Goal: Task Accomplishment & Management: Complete application form

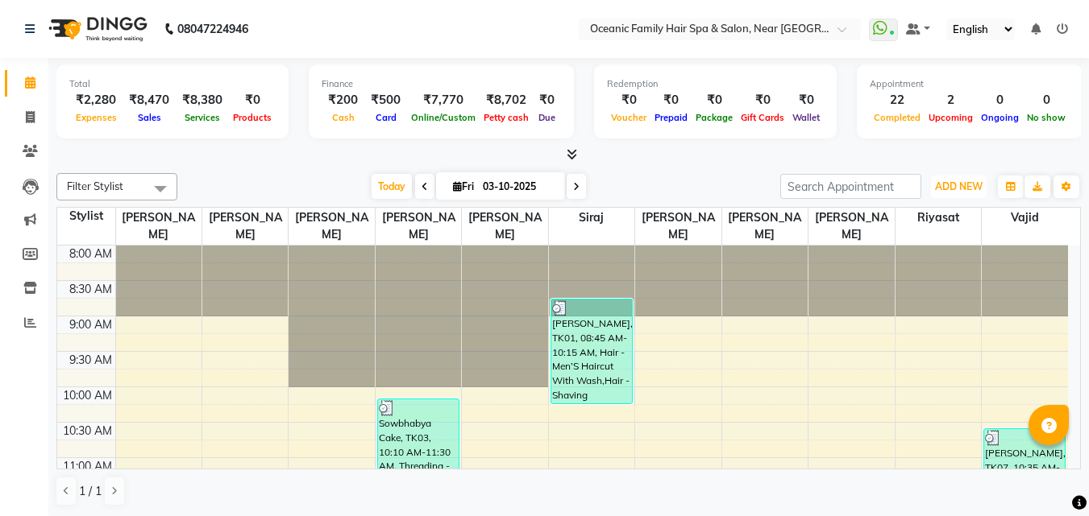
click at [969, 188] on span "ADD NEW" at bounding box center [959, 186] width 48 height 12
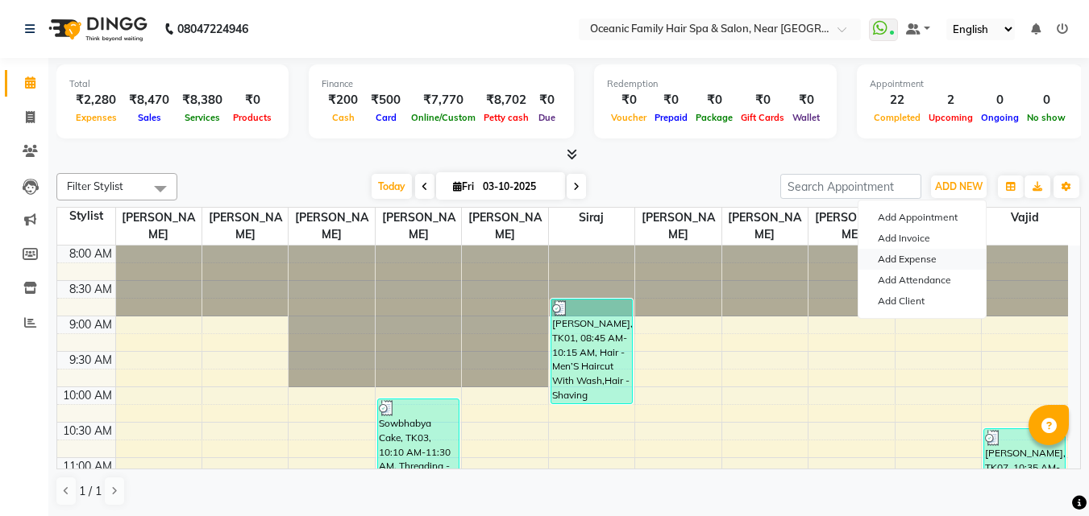
click at [904, 255] on link "Add Expense" at bounding box center [921, 259] width 127 height 21
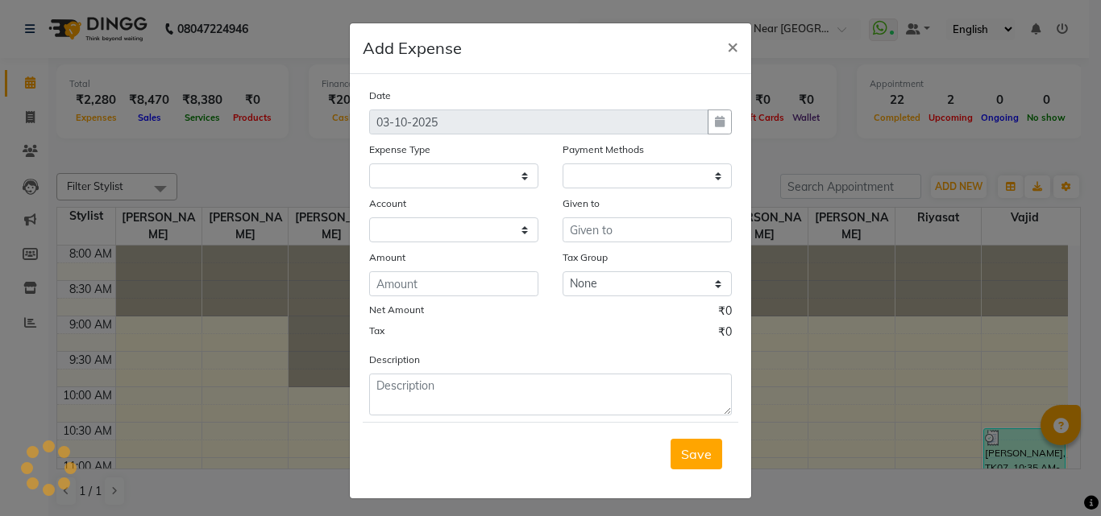
select select "1"
select select "3172"
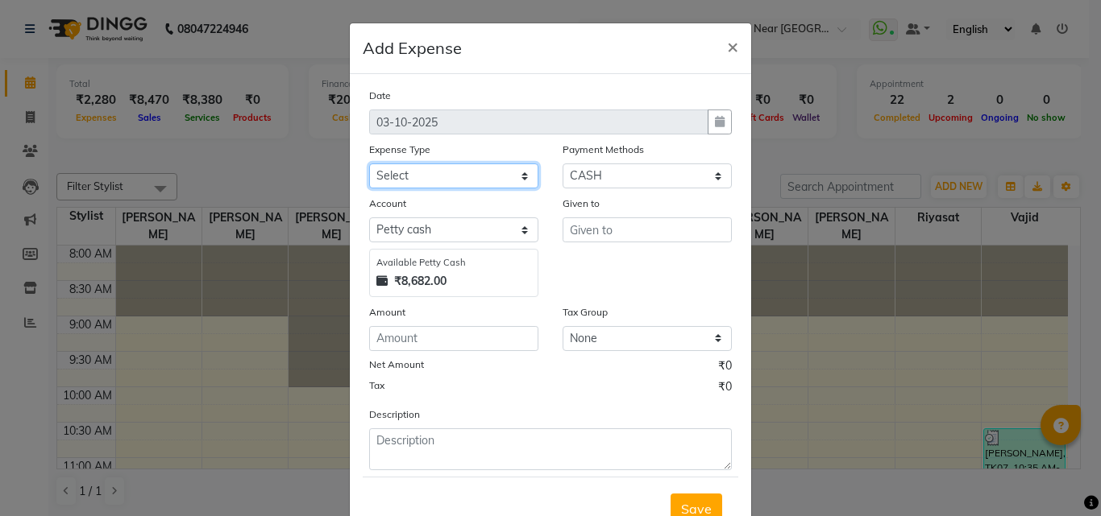
click at [476, 176] on select "Select [PERSON_NAME] [PERSON_NAME] [PERSON_NAME] Bank charges Cash transfer to …" at bounding box center [453, 176] width 169 height 25
select select "18955"
click at [369, 164] on select "Select [PERSON_NAME] [PERSON_NAME] [PERSON_NAME] Bank charges Cash transfer to …" at bounding box center [453, 176] width 169 height 25
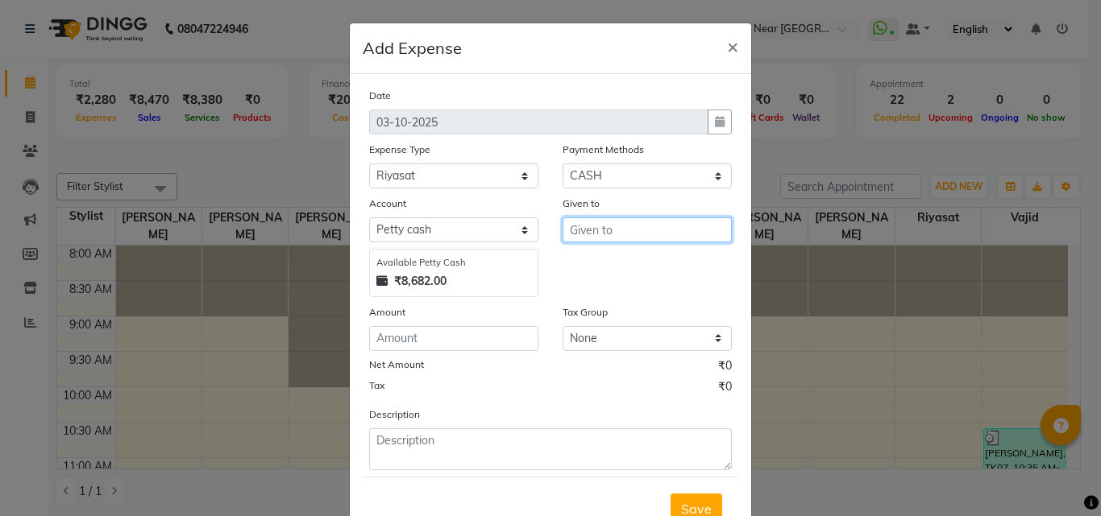
click at [607, 227] on input "text" at bounding box center [646, 230] width 169 height 25
click at [624, 290] on ngb-highlight "Ar un Thakur" at bounding box center [620, 290] width 74 height 16
type input "[PERSON_NAME]"
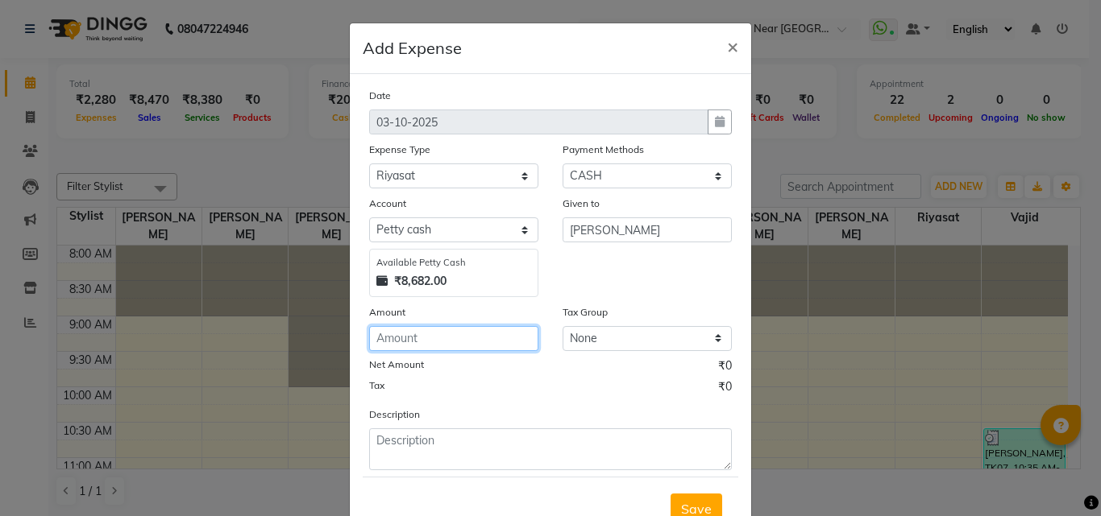
click at [441, 344] on input "number" at bounding box center [453, 338] width 169 height 25
type input "1000"
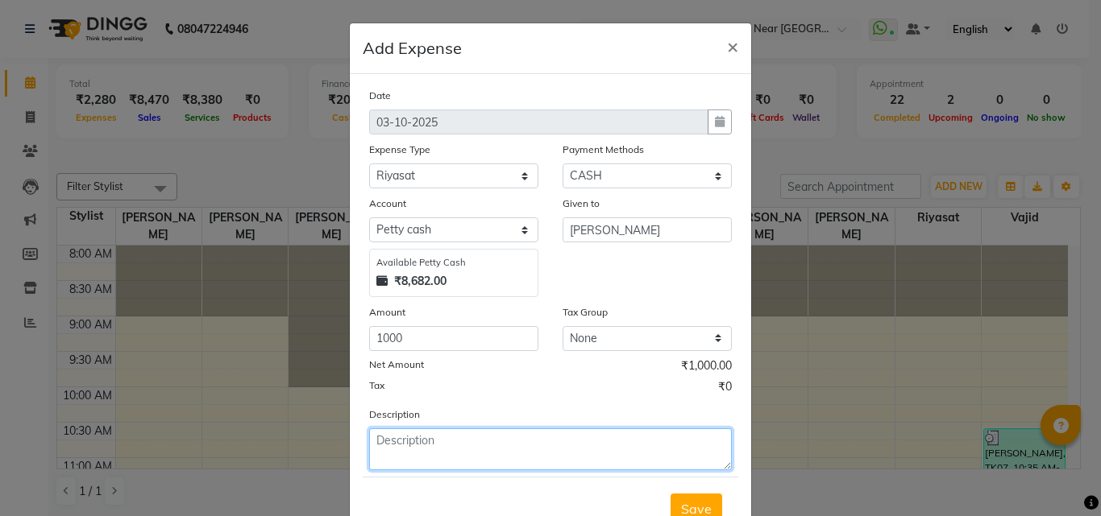
click at [444, 443] on textarea at bounding box center [550, 450] width 363 height 42
click at [435, 439] on textarea at bounding box center [550, 450] width 363 height 42
type textarea "Advance"
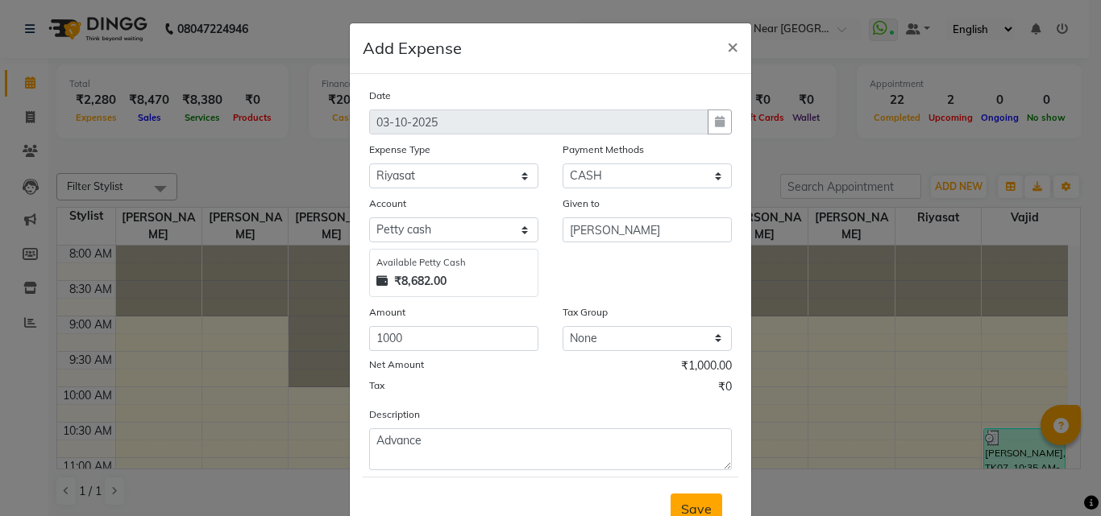
click at [698, 502] on span "Save" at bounding box center [696, 509] width 31 height 16
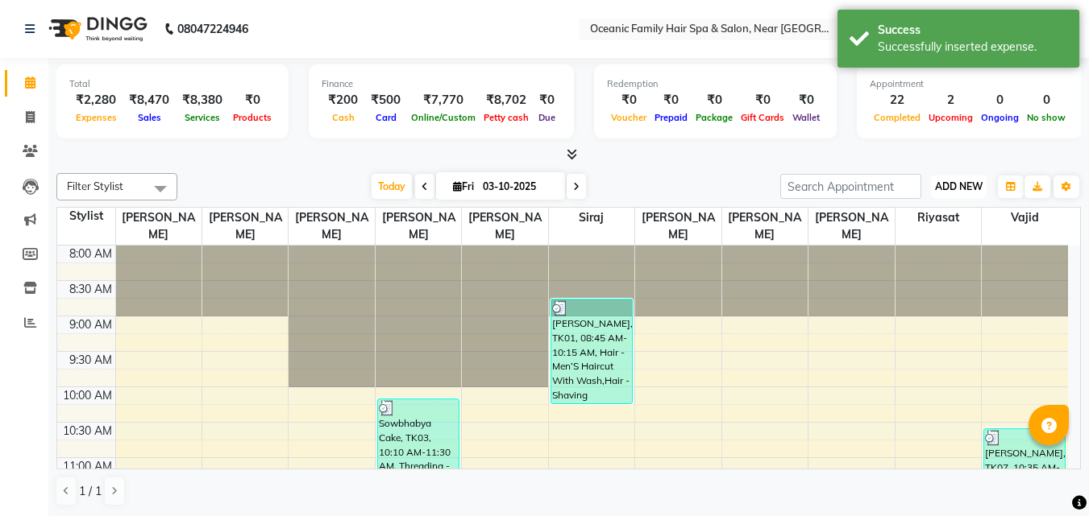
click at [954, 185] on span "ADD NEW" at bounding box center [959, 186] width 48 height 12
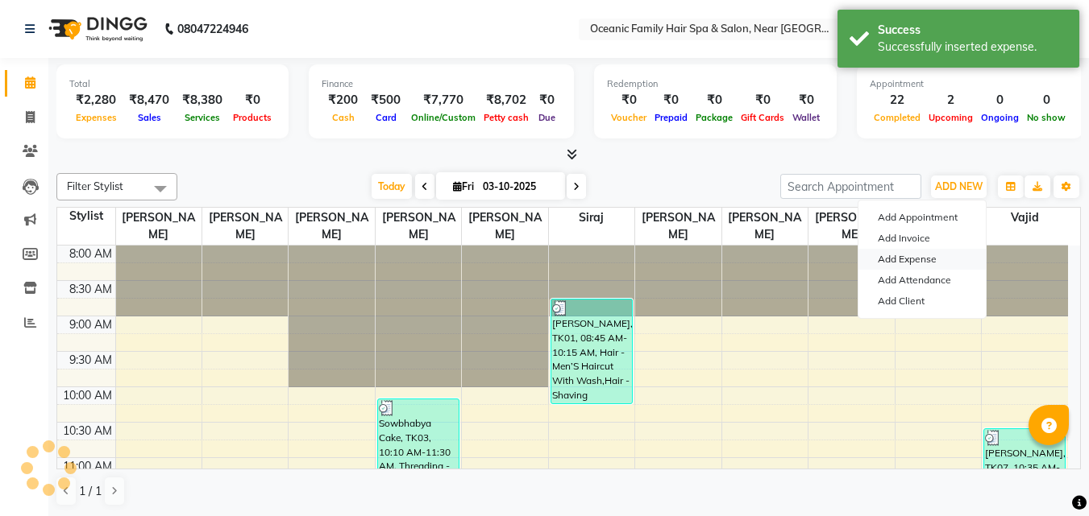
click at [897, 262] on link "Add Expense" at bounding box center [921, 259] width 127 height 21
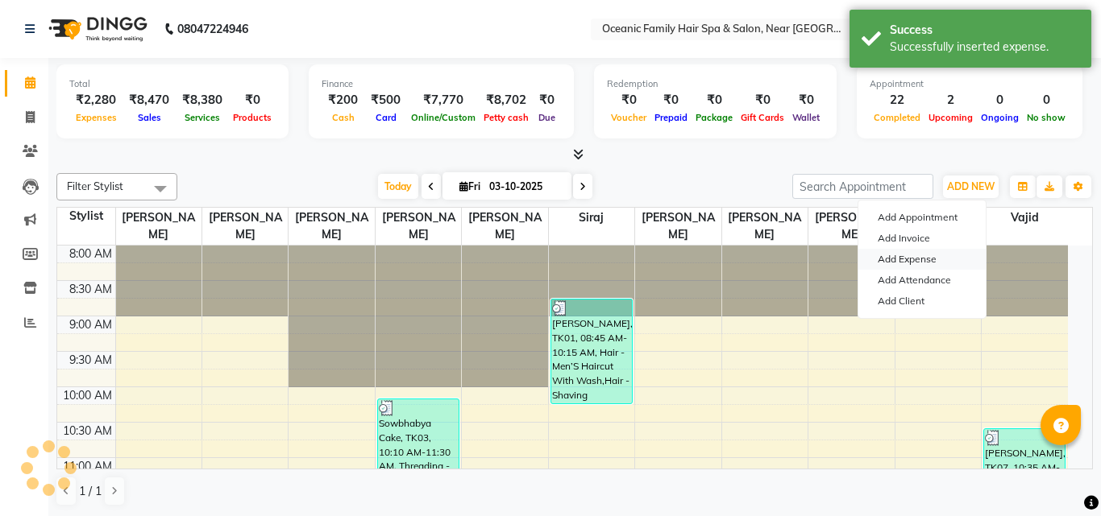
select select "1"
select select "3172"
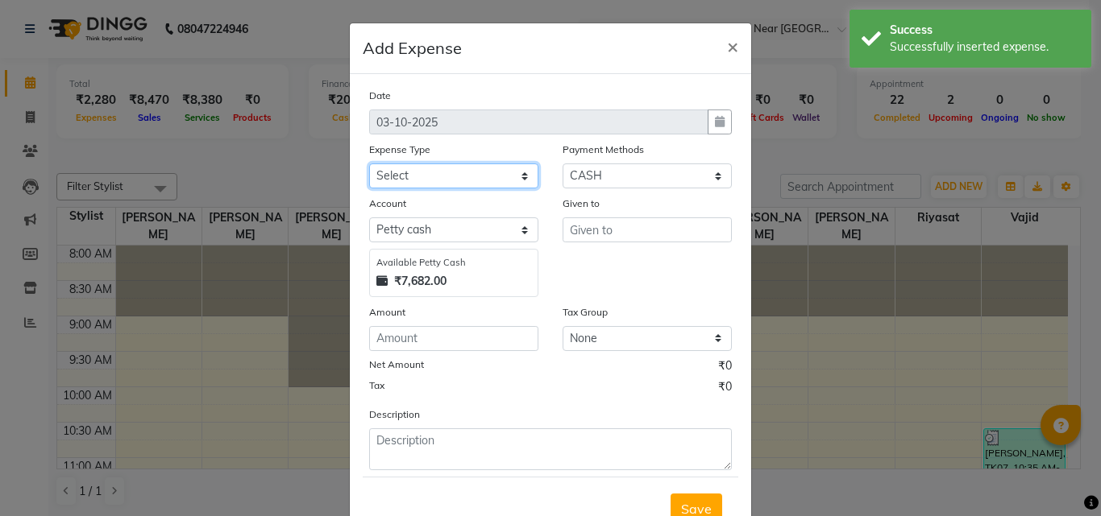
click at [433, 179] on select "Select [PERSON_NAME] [PERSON_NAME] [PERSON_NAME] Bank charges Cash transfer to …" at bounding box center [453, 176] width 169 height 25
select select "5534"
click at [369, 164] on select "Select [PERSON_NAME] [PERSON_NAME] [PERSON_NAME] Bank charges Cash transfer to …" at bounding box center [453, 176] width 169 height 25
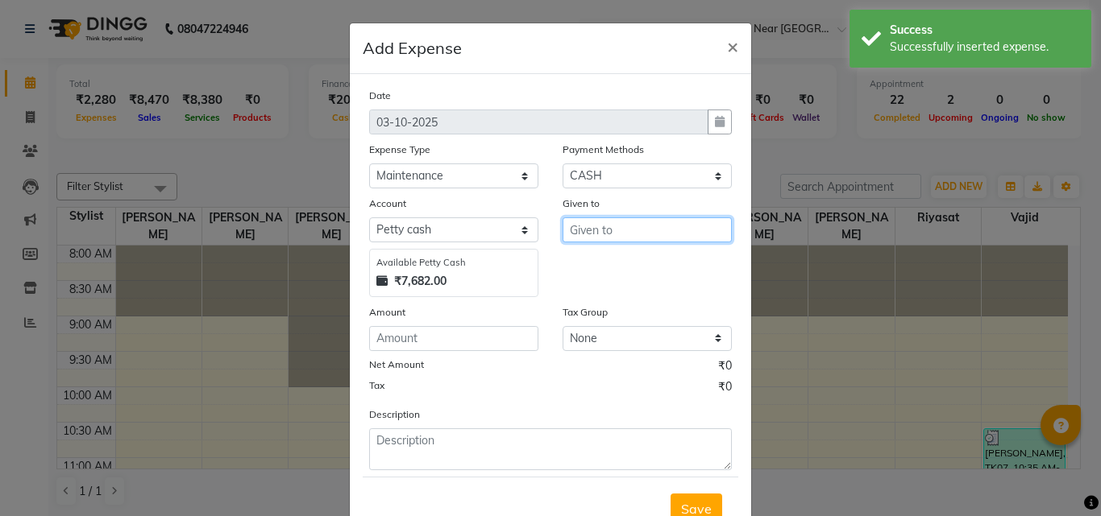
click at [581, 239] on input "text" at bounding box center [646, 230] width 169 height 25
click at [628, 289] on ngb-highlight "Ar un Thakur" at bounding box center [620, 290] width 74 height 16
type input "[PERSON_NAME]"
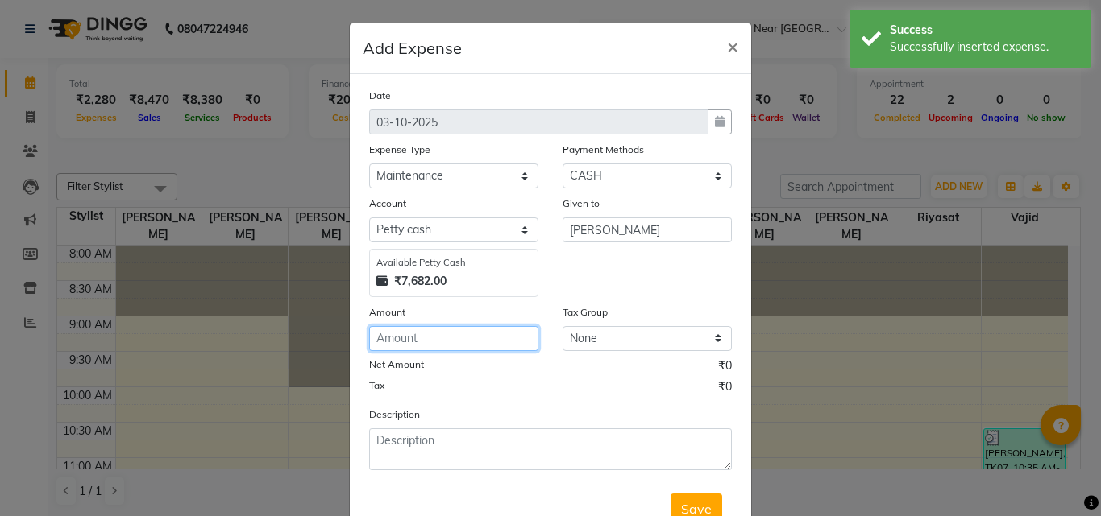
click at [397, 336] on input "number" at bounding box center [453, 338] width 169 height 25
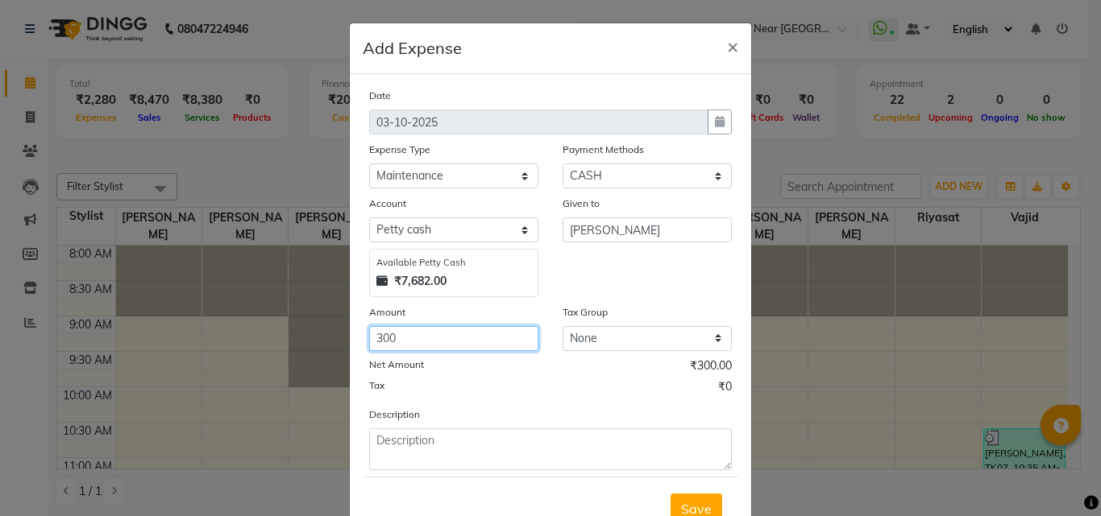
type input "300"
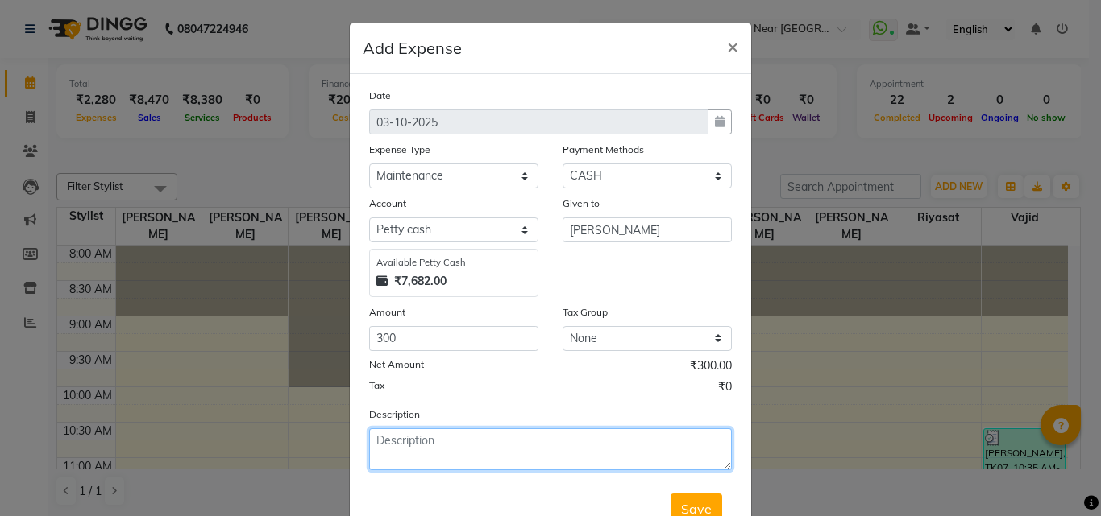
click at [409, 447] on textarea at bounding box center [550, 450] width 363 height 42
type textarea "Wash Room Liquid"
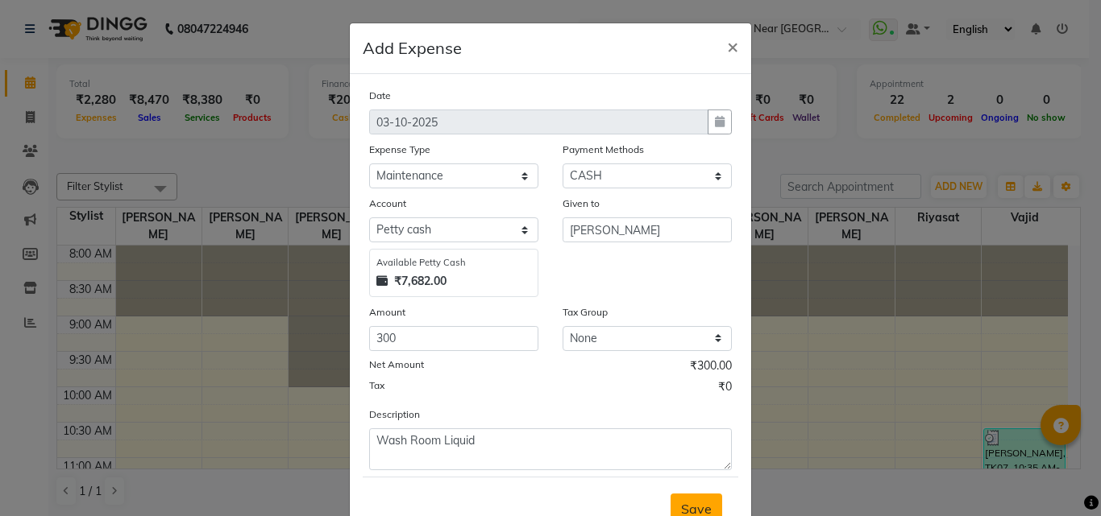
click at [691, 507] on span "Save" at bounding box center [696, 509] width 31 height 16
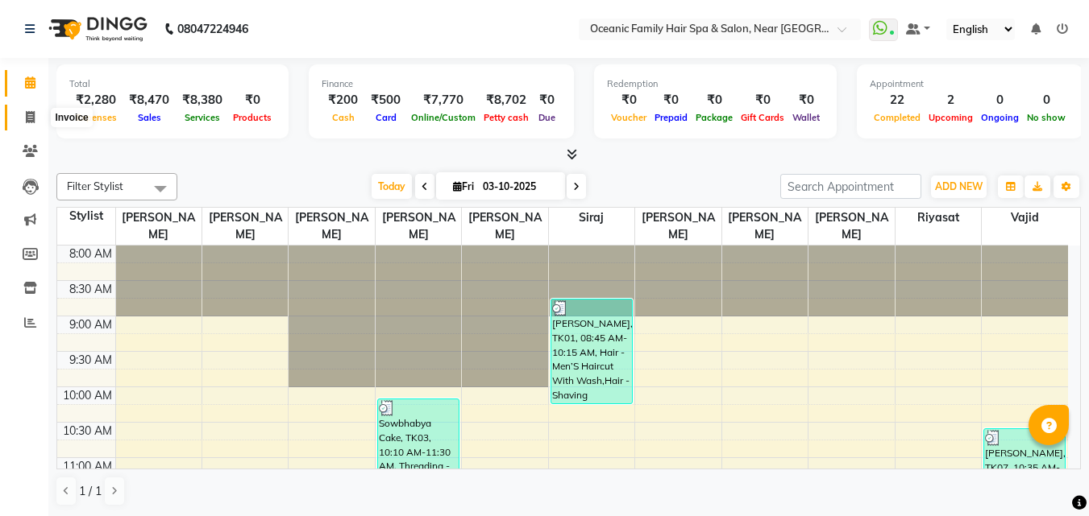
click at [36, 112] on span at bounding box center [30, 118] width 28 height 19
select select "service"
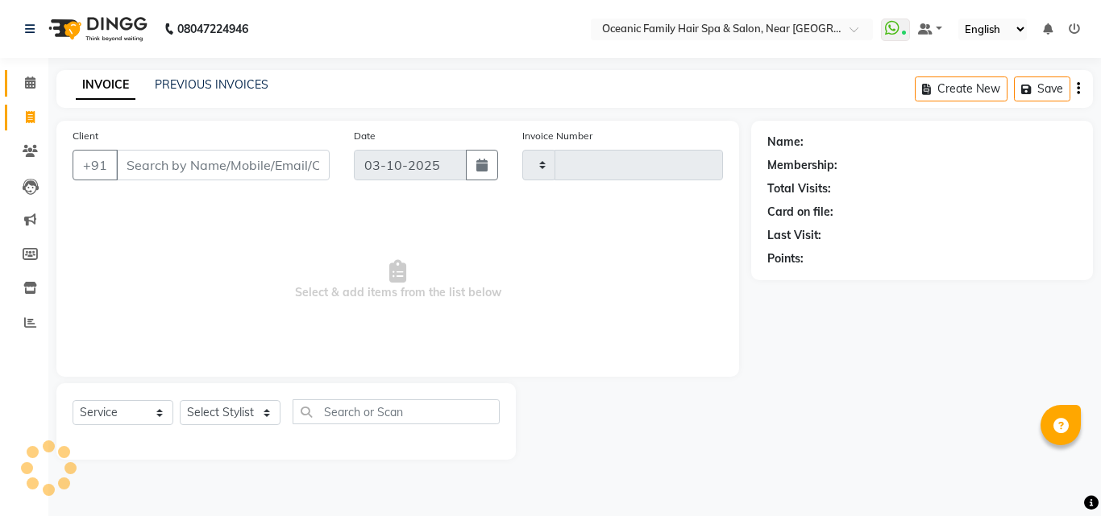
type input "3750"
select select "4366"
click at [30, 81] on icon at bounding box center [30, 83] width 10 height 12
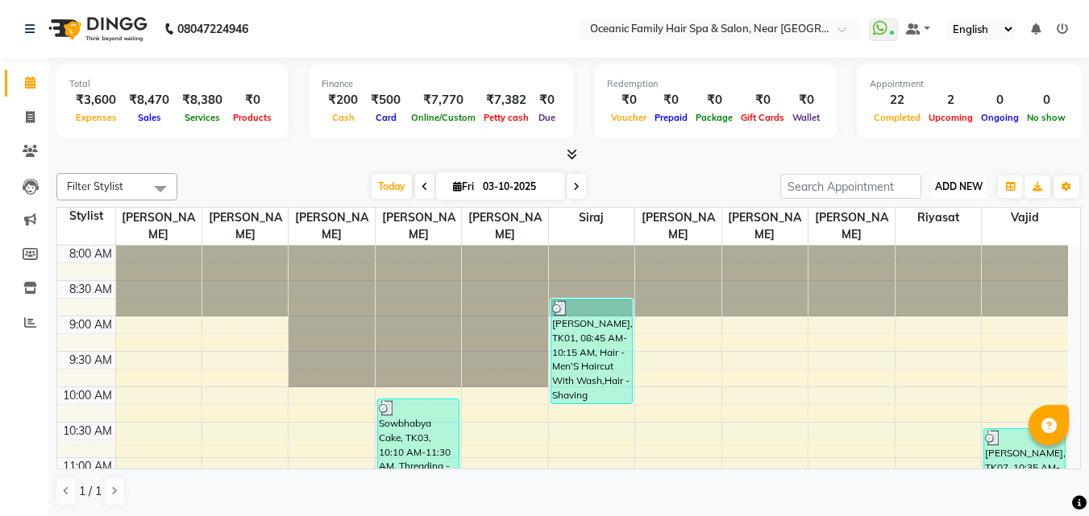
click at [969, 180] on span "ADD NEW" at bounding box center [959, 186] width 48 height 12
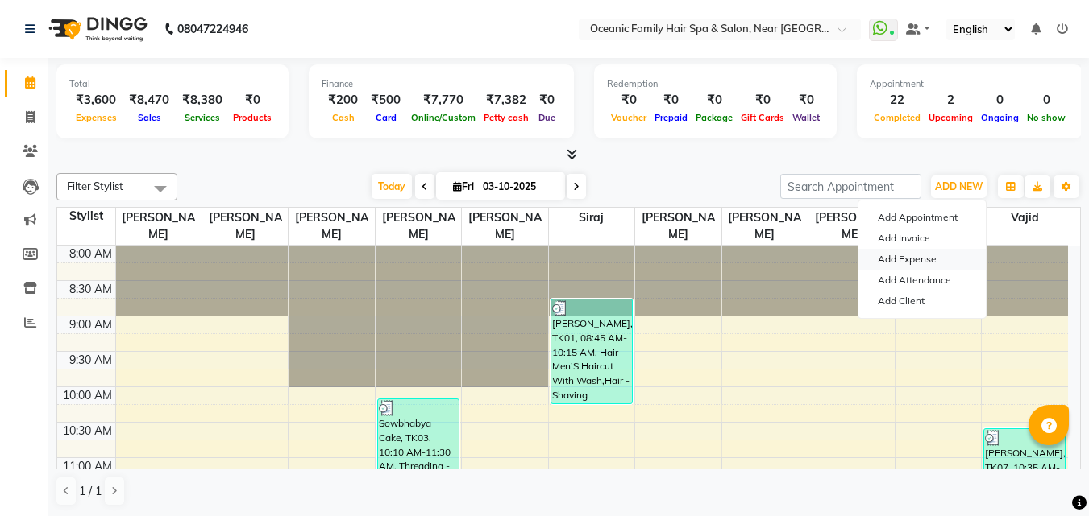
click at [906, 263] on link "Add Expense" at bounding box center [921, 259] width 127 height 21
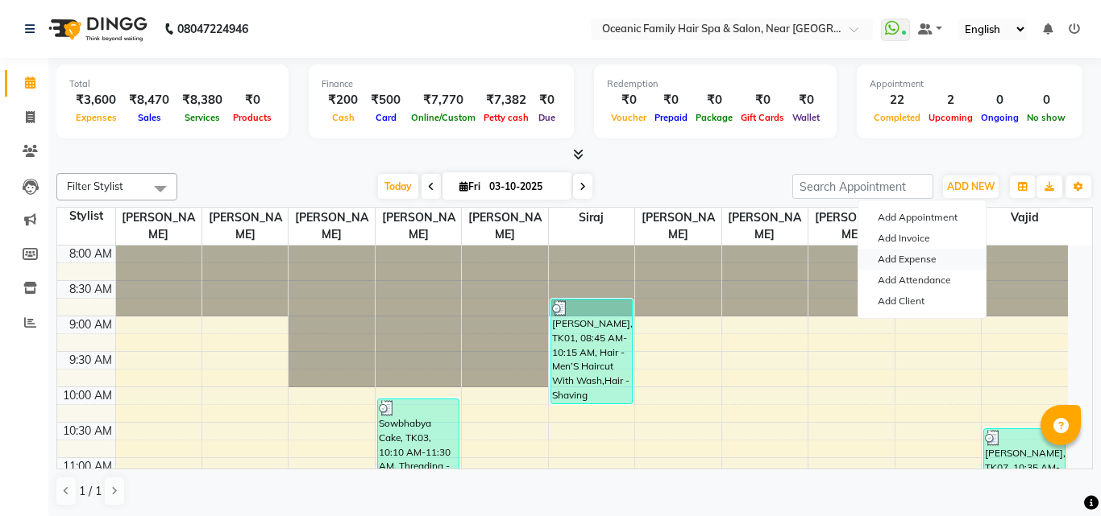
select select "3173"
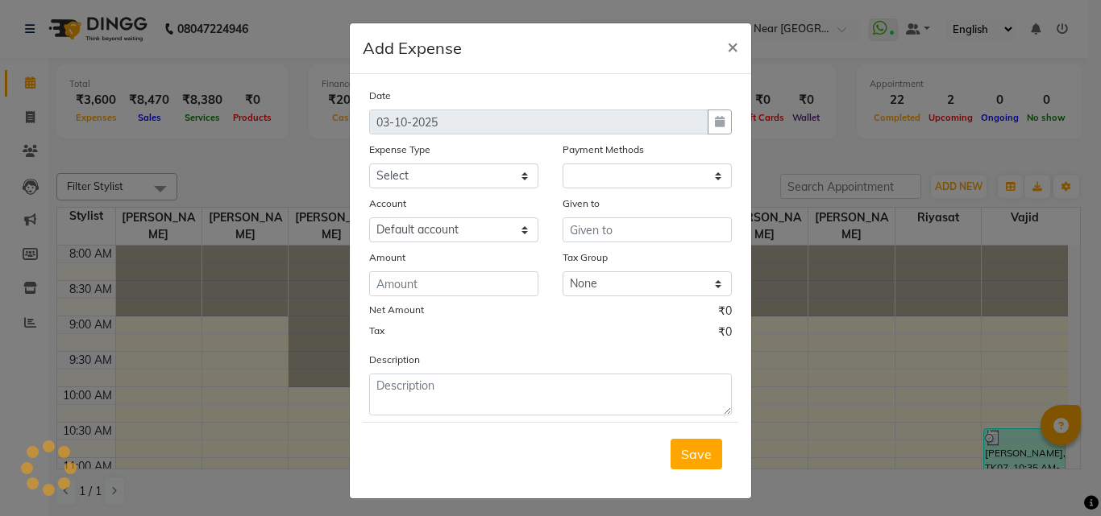
select select "1"
select select "3172"
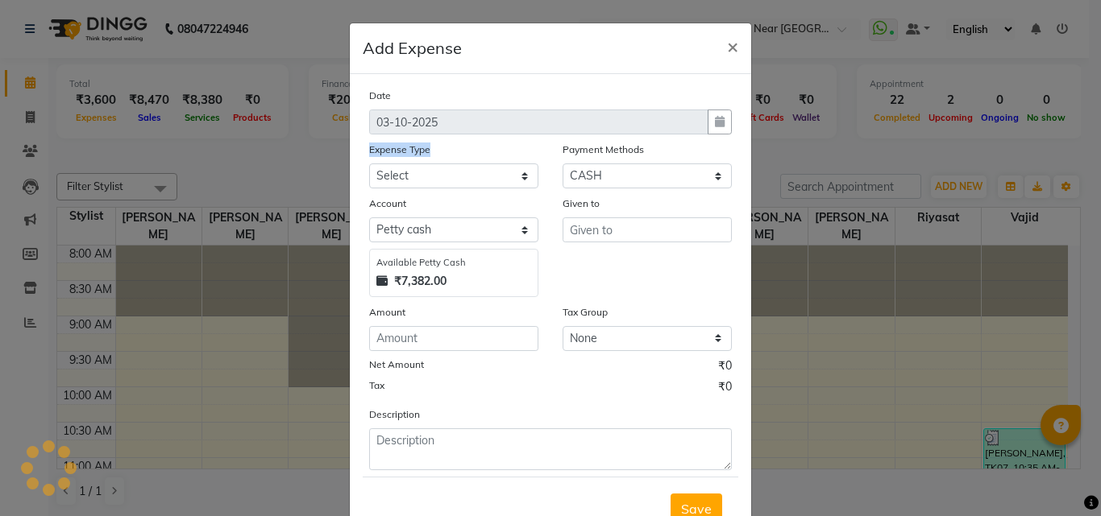
drag, startPoint x: 461, startPoint y: 156, endPoint x: 450, endPoint y: 209, distance: 53.6
click at [454, 172] on div "Expense Type Select [PERSON_NAME] [PERSON_NAME] [PERSON_NAME] Bank charges Cash…" at bounding box center [453, 165] width 193 height 48
click at [454, 179] on select "Select [PERSON_NAME] [PERSON_NAME] [PERSON_NAME] Bank charges Cash transfer to …" at bounding box center [453, 176] width 169 height 25
select select "7927"
click at [369, 164] on select "Select [PERSON_NAME] [PERSON_NAME] [PERSON_NAME] Bank charges Cash transfer to …" at bounding box center [453, 176] width 169 height 25
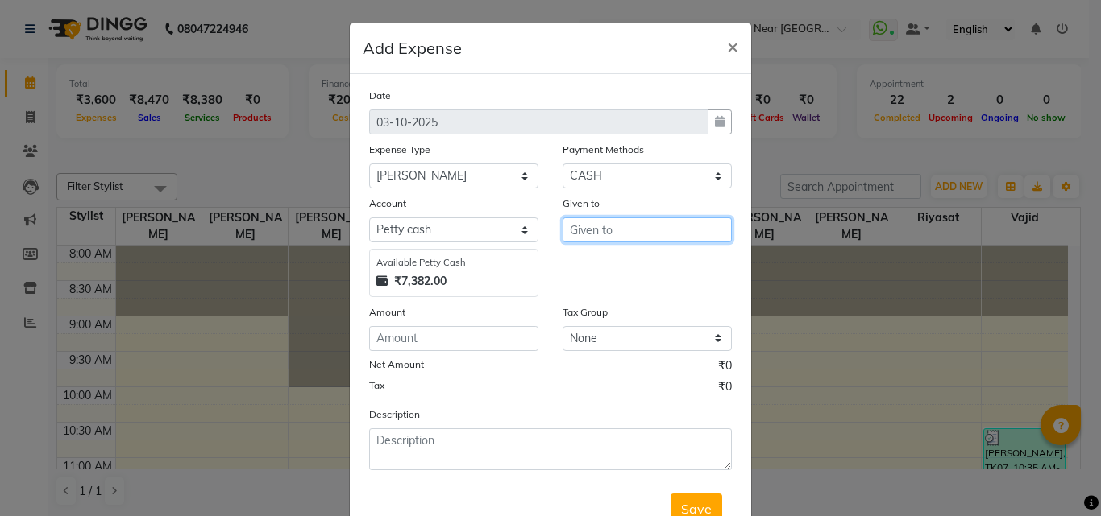
click at [601, 223] on input "text" at bounding box center [646, 230] width 169 height 25
click at [611, 292] on ngb-highlight "Ar un Thakur" at bounding box center [620, 290] width 74 height 16
type input "[PERSON_NAME]"
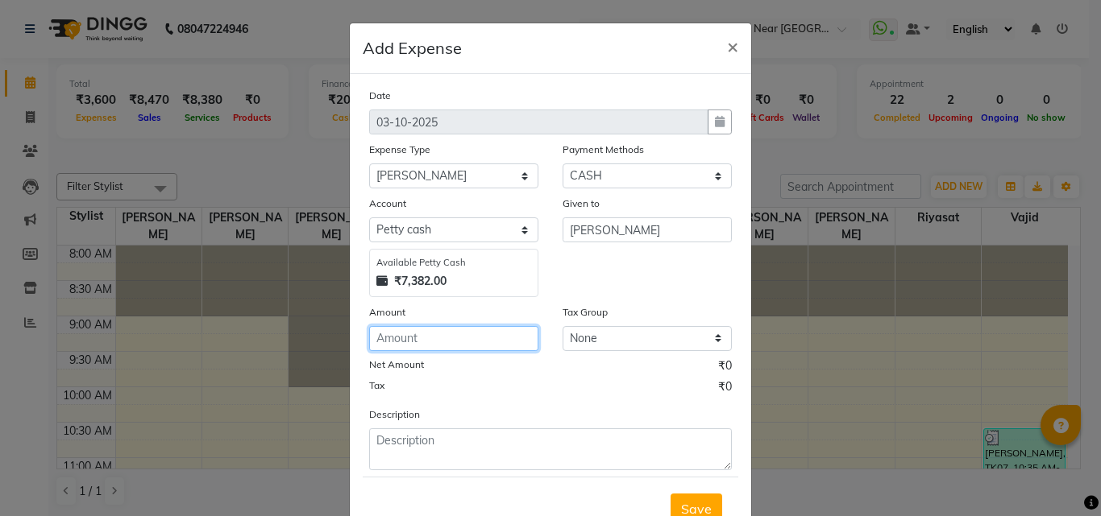
click at [381, 340] on input "number" at bounding box center [453, 338] width 169 height 25
type input "1000"
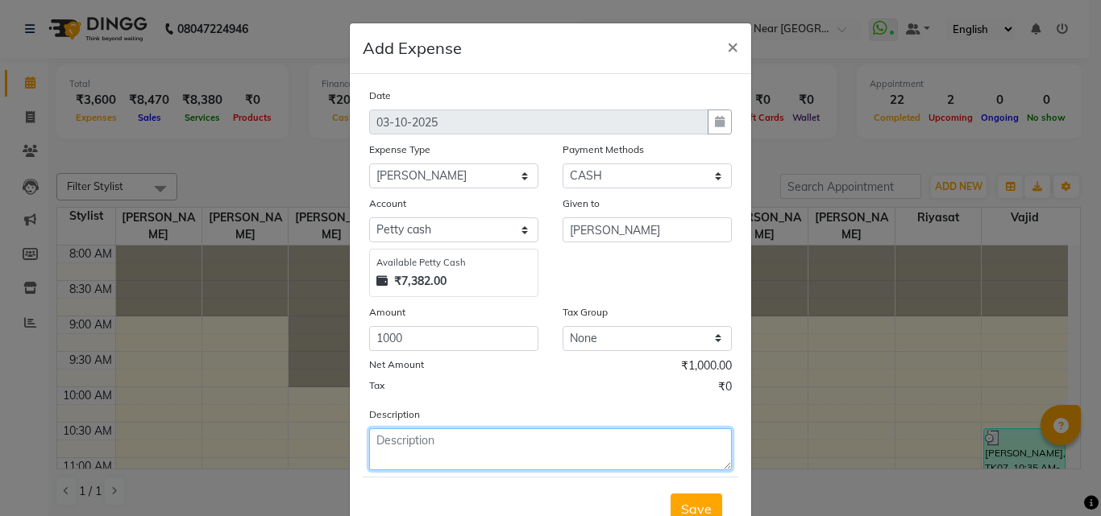
click at [404, 440] on textarea at bounding box center [550, 450] width 363 height 42
type textarea "Advance"
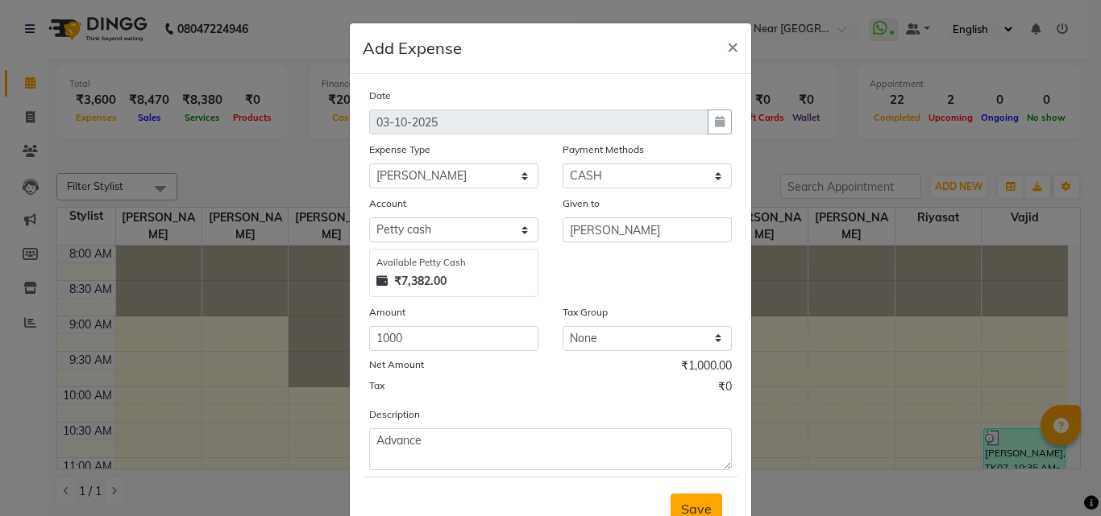
click at [708, 505] on button "Save" at bounding box center [696, 509] width 52 height 31
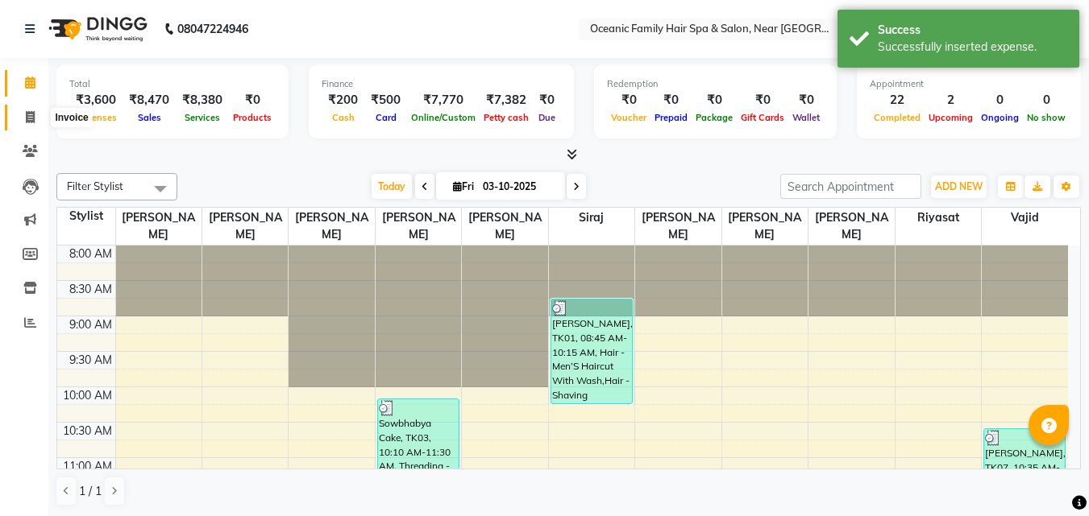
click at [35, 109] on span at bounding box center [30, 118] width 28 height 19
select select "service"
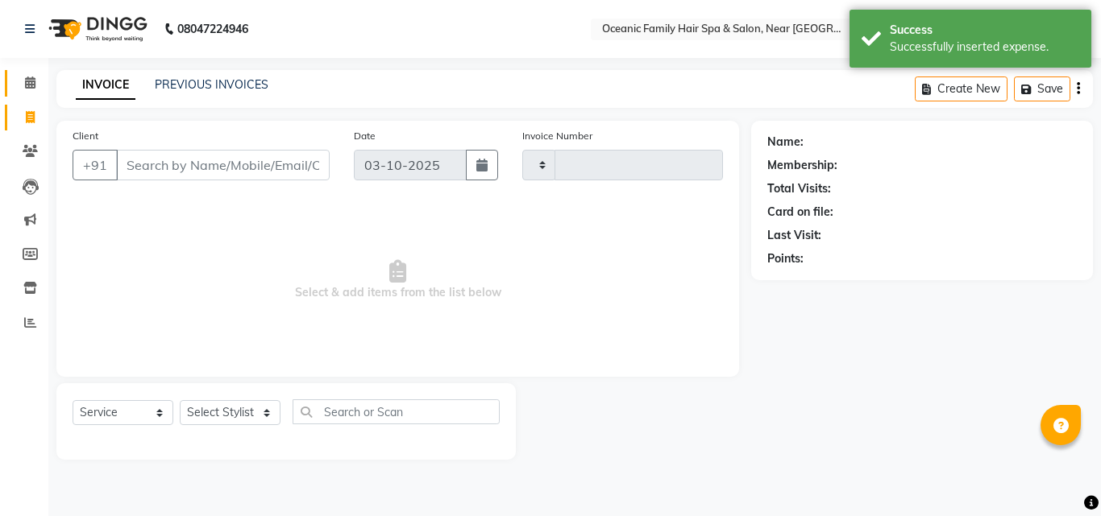
type input "3750"
select select "4366"
click at [35, 77] on icon at bounding box center [30, 83] width 10 height 12
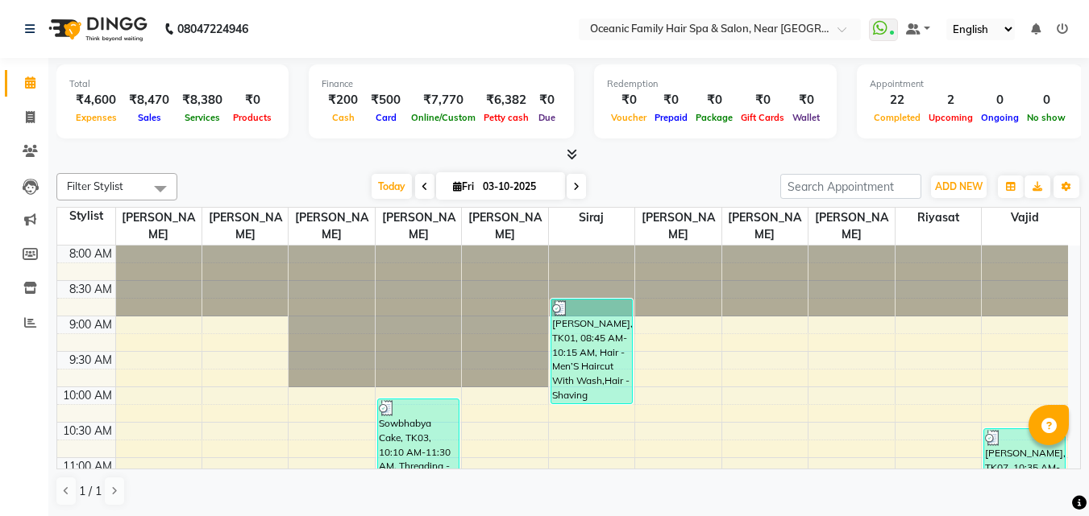
click at [570, 160] on span at bounding box center [568, 155] width 17 height 17
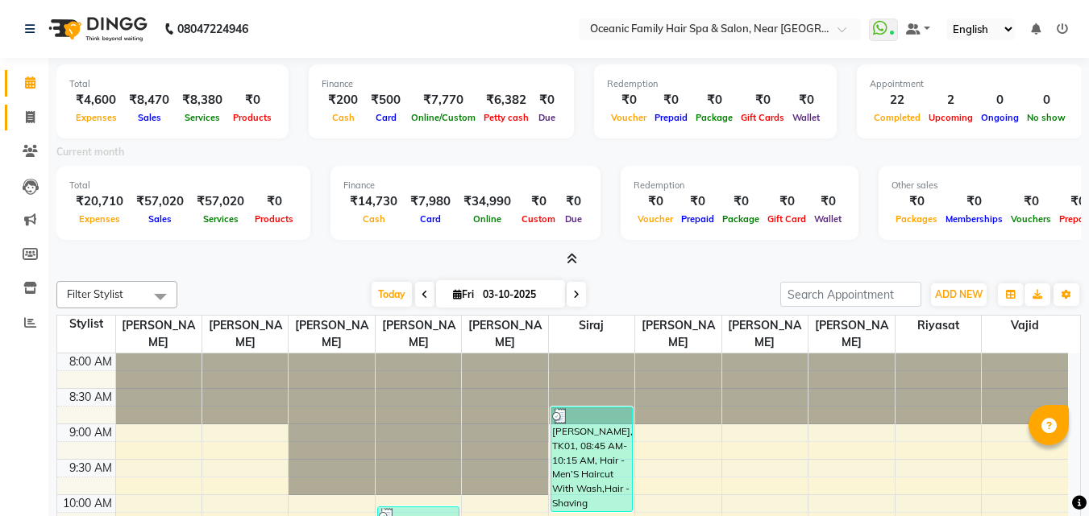
click at [31, 107] on link "Invoice" at bounding box center [24, 118] width 39 height 27
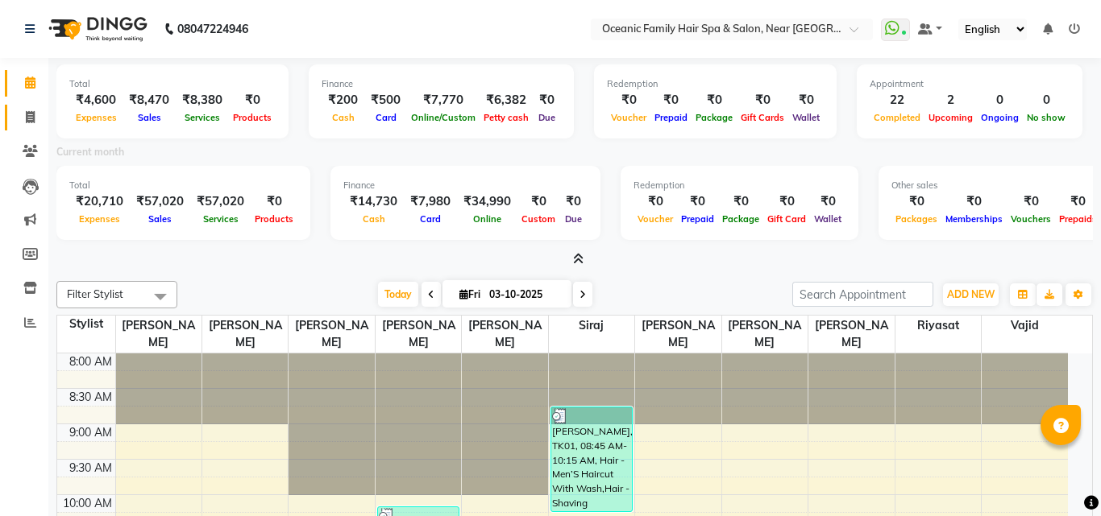
select select "4366"
select select "service"
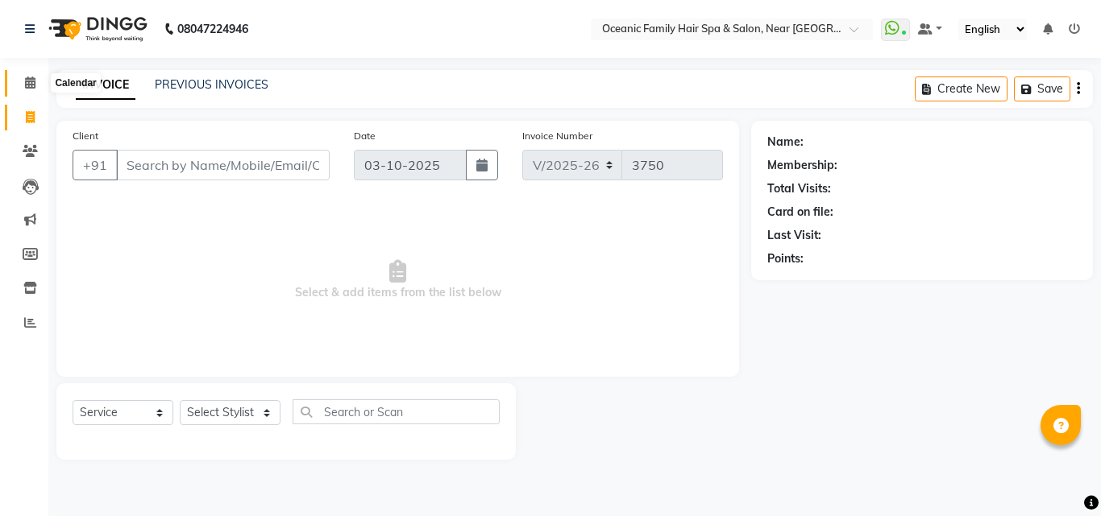
click at [22, 85] on span at bounding box center [30, 83] width 28 height 19
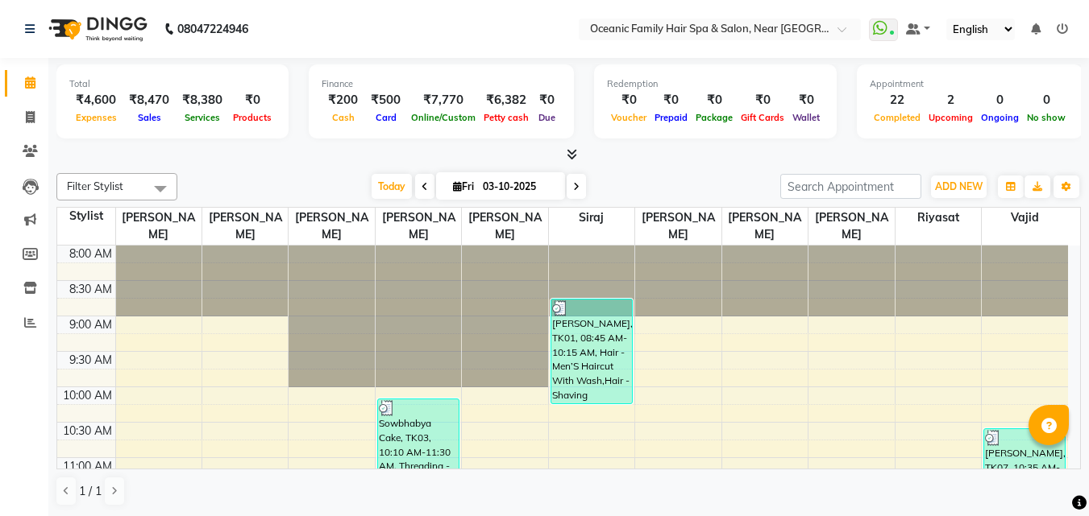
click at [1058, 29] on icon at bounding box center [1061, 28] width 11 height 11
